Goal: Information Seeking & Learning: Learn about a topic

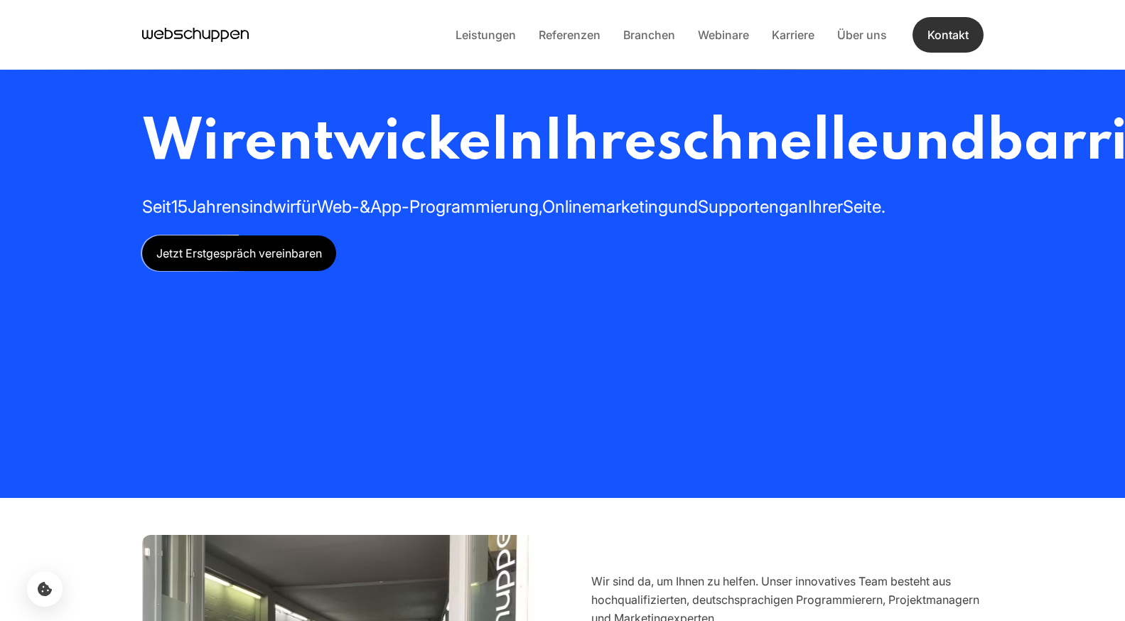
click at [921, 24] on link "Kontakt" at bounding box center [948, 35] width 71 height 36
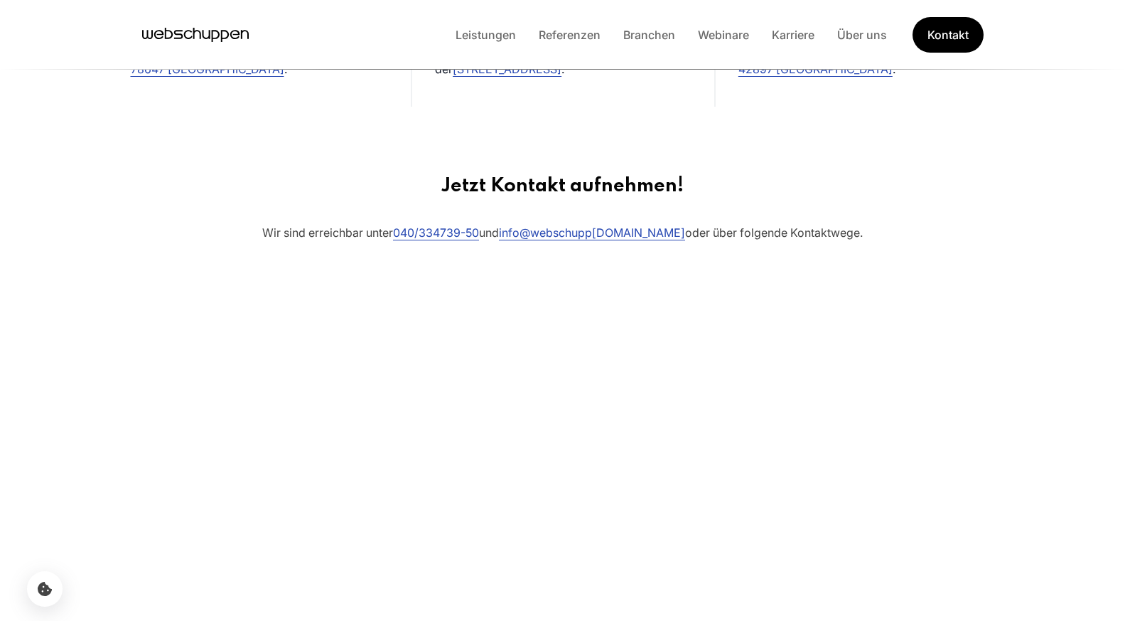
scroll to position [569, 0]
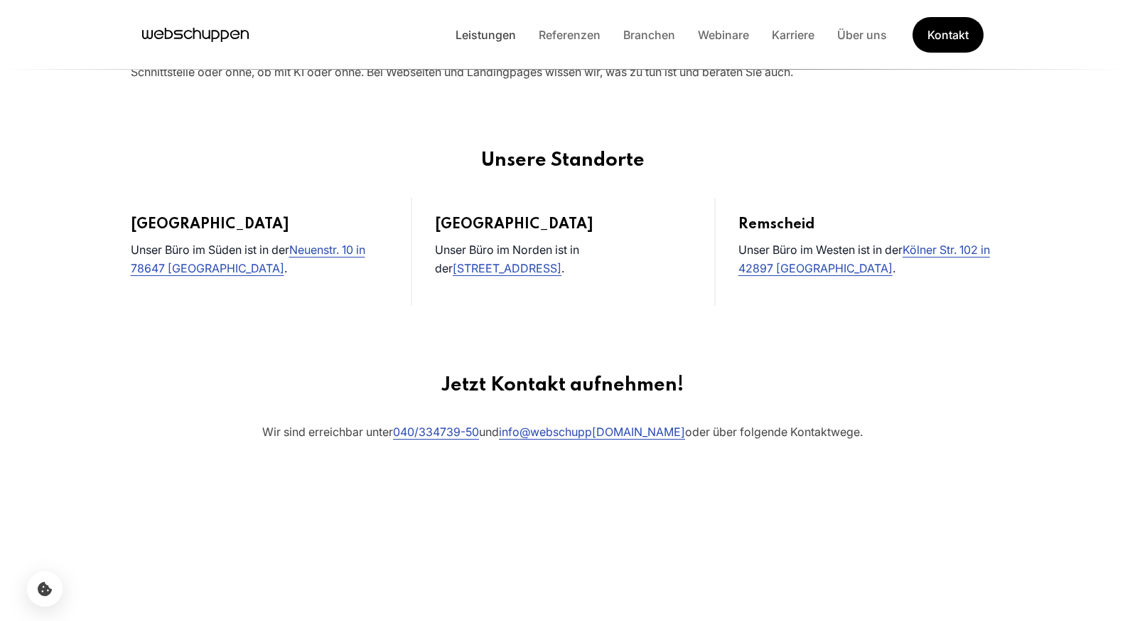
click at [499, 40] on link "Leistungen" at bounding box center [485, 35] width 83 height 14
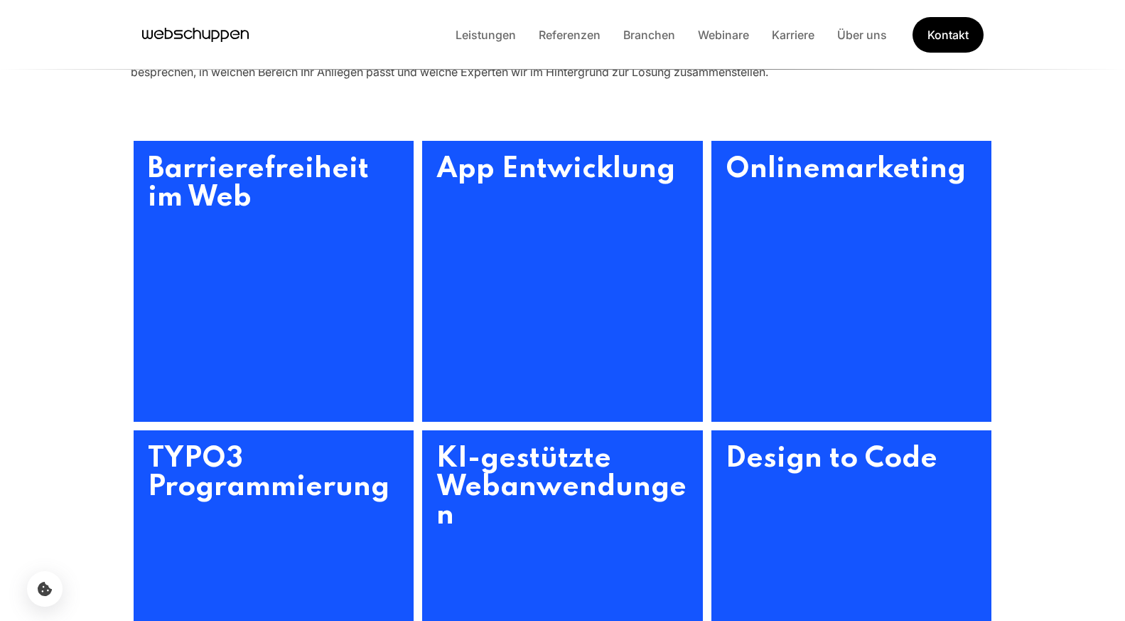
scroll to position [0, 0]
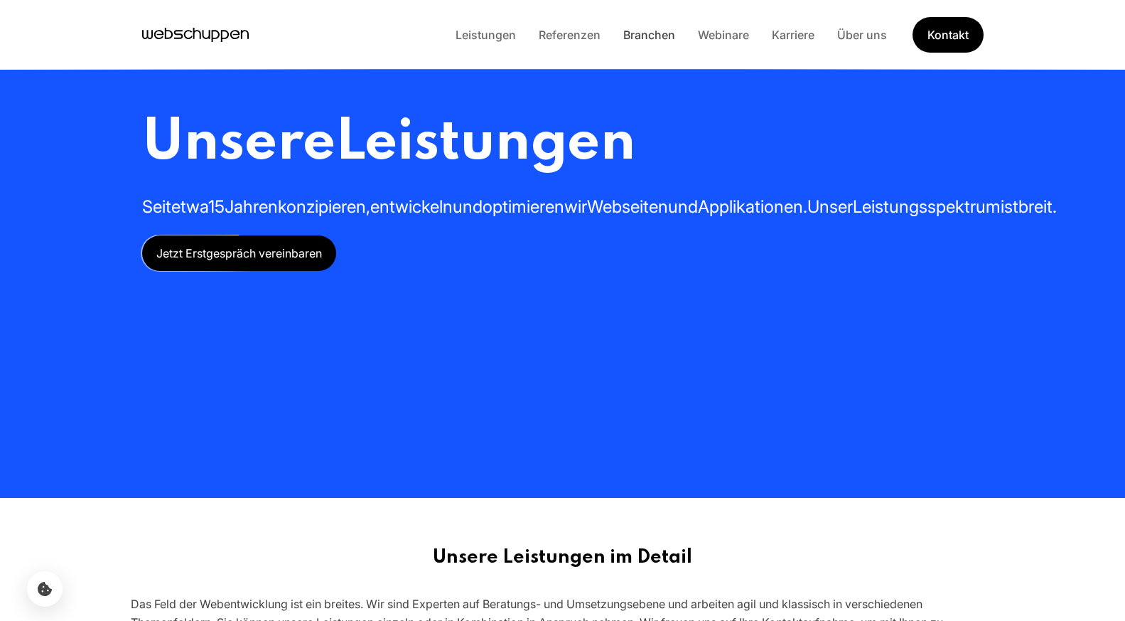
click at [658, 39] on link "Branchen" at bounding box center [649, 35] width 75 height 14
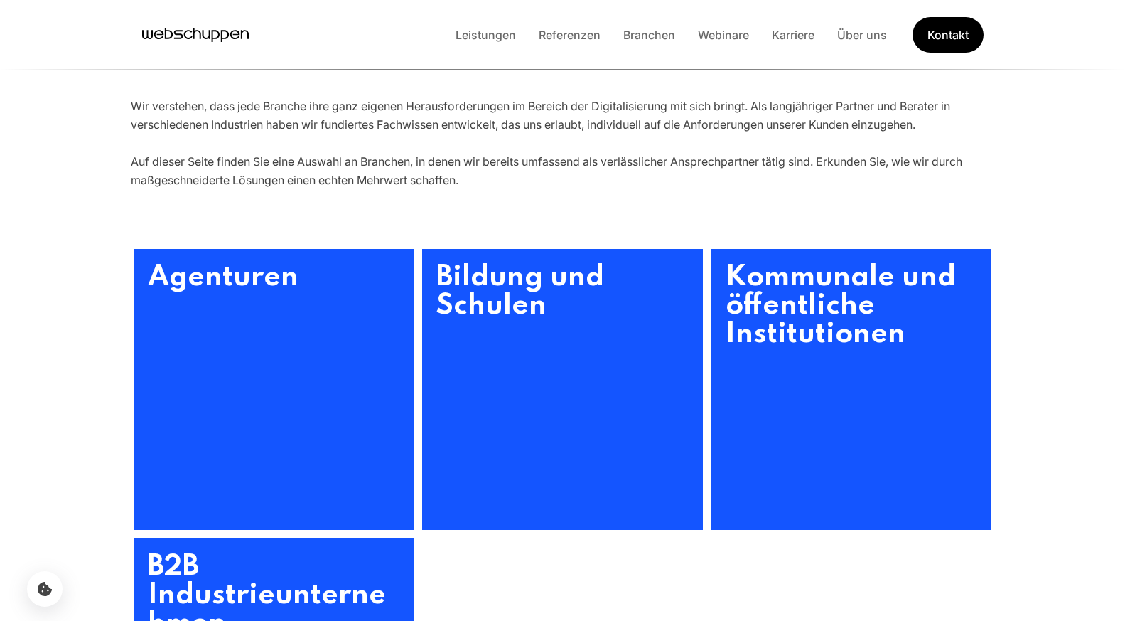
scroll to position [640, 0]
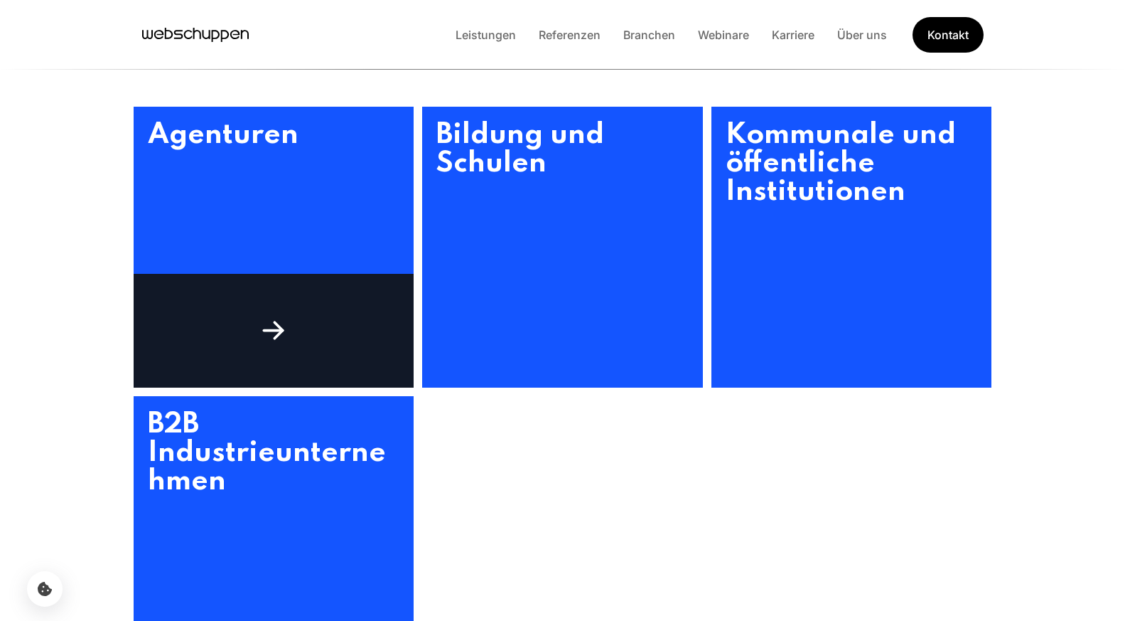
click at [219, 344] on div at bounding box center [274, 331] width 281 height 114
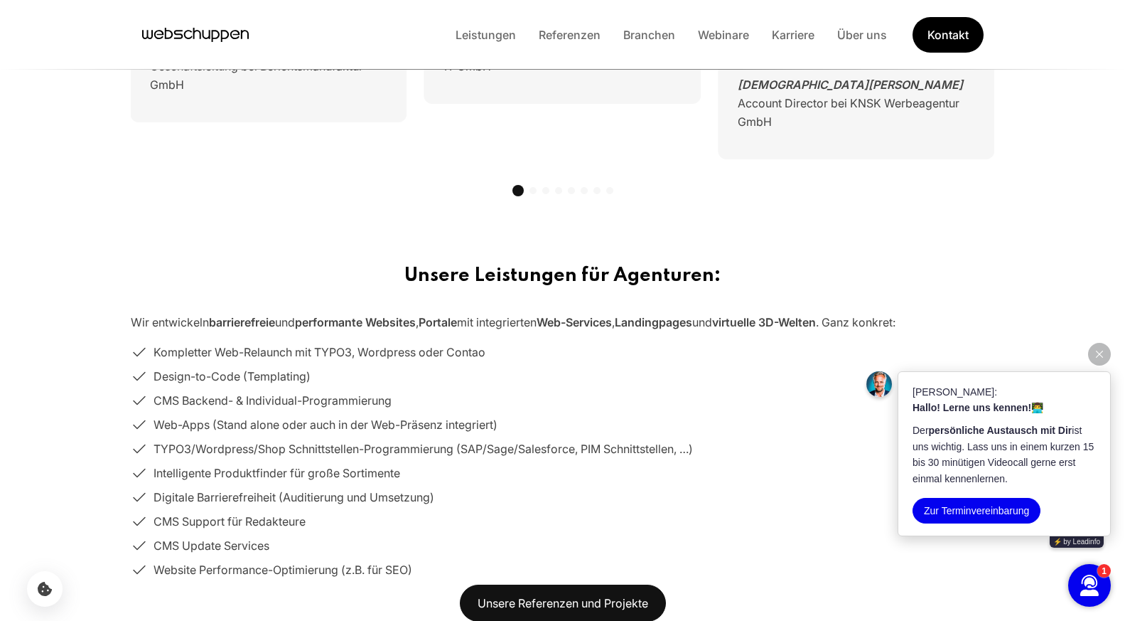
scroll to position [1209, 0]
